Goal: Navigation & Orientation: Go to known website

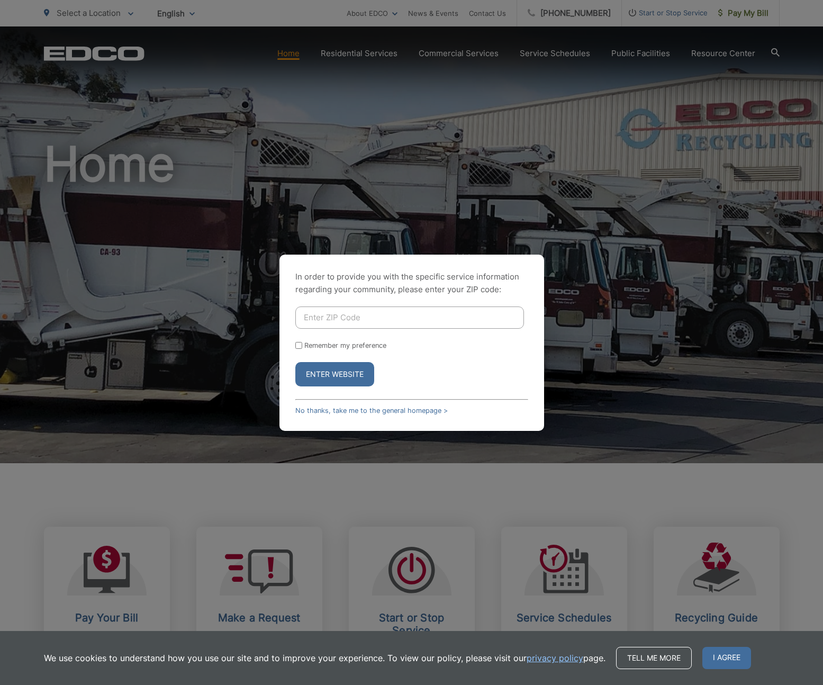
click at [335, 316] on input "Enter ZIP Code" at bounding box center [409, 318] width 229 height 22
type input "92082"
click at [322, 372] on button "Enter Website" at bounding box center [334, 374] width 79 height 24
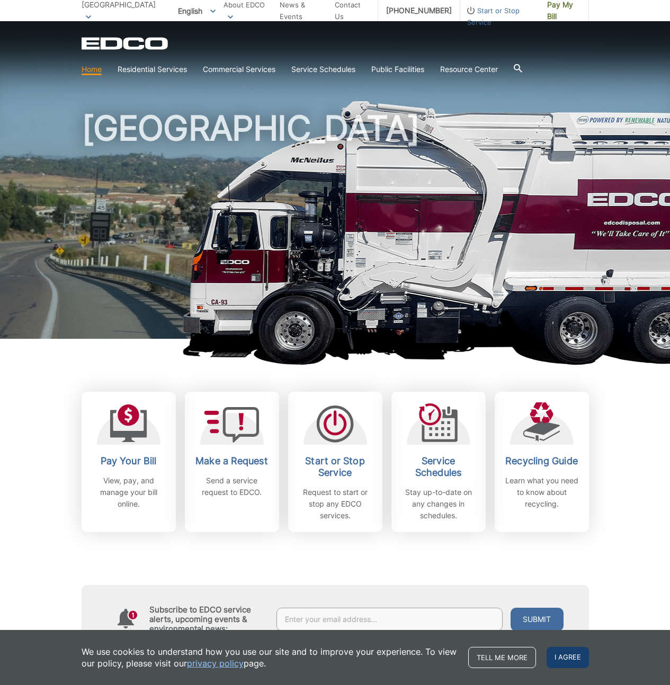
click at [564, 653] on span "I agree" at bounding box center [567, 657] width 42 height 21
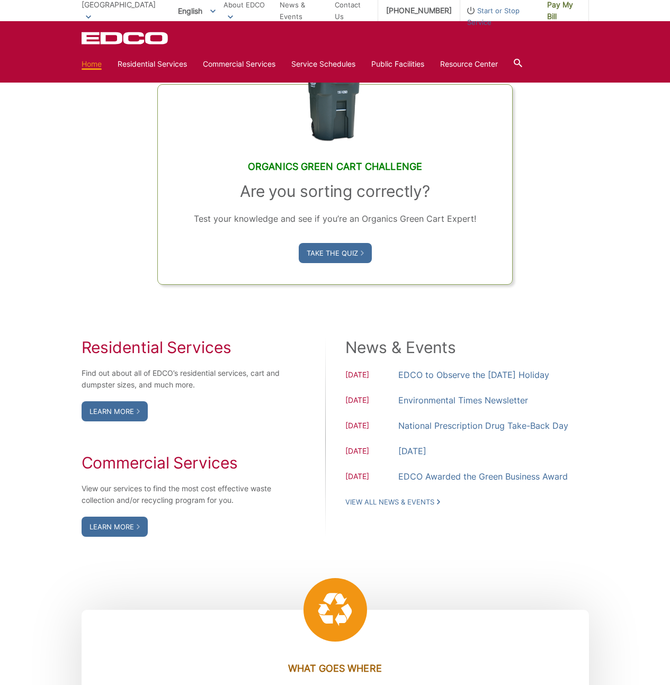
scroll to position [667, 0]
